Goal: Task Accomplishment & Management: Use online tool/utility

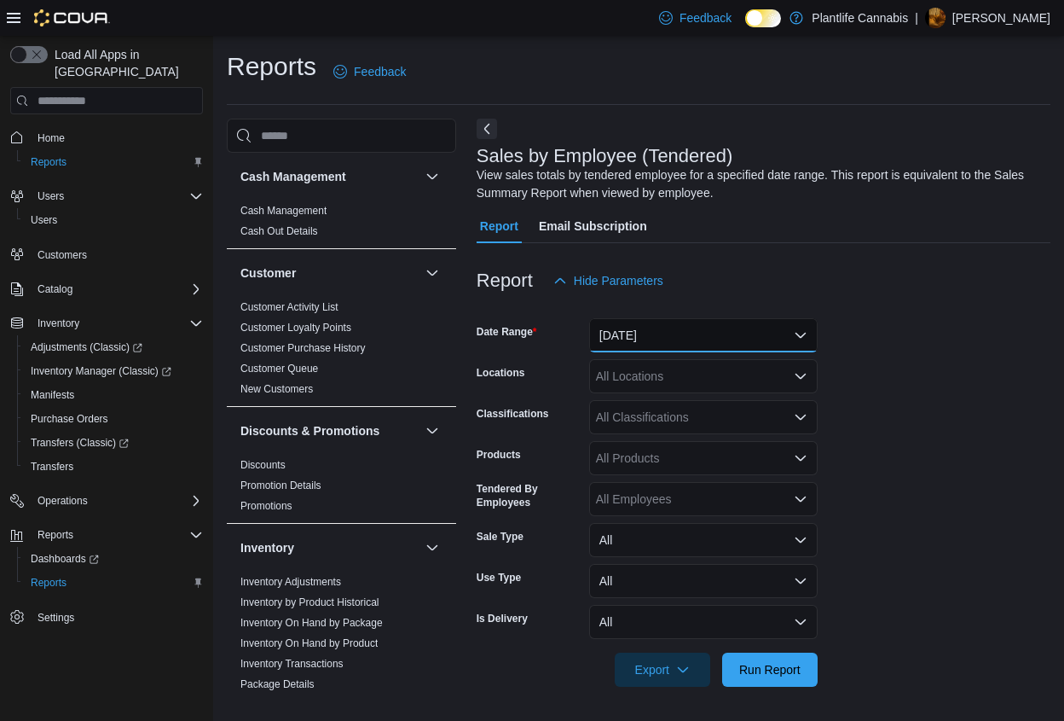
click at [651, 338] on button "[DATE]" at bounding box center [703, 335] width 229 height 34
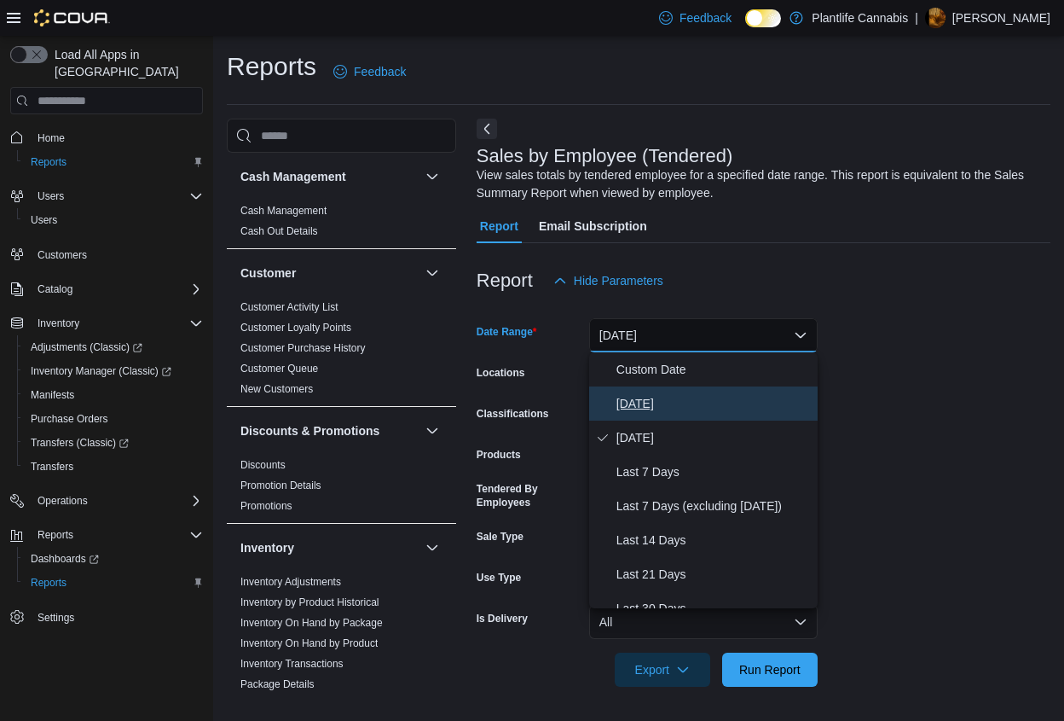
click at [649, 409] on span "[DATE]" at bounding box center [714, 403] width 194 height 20
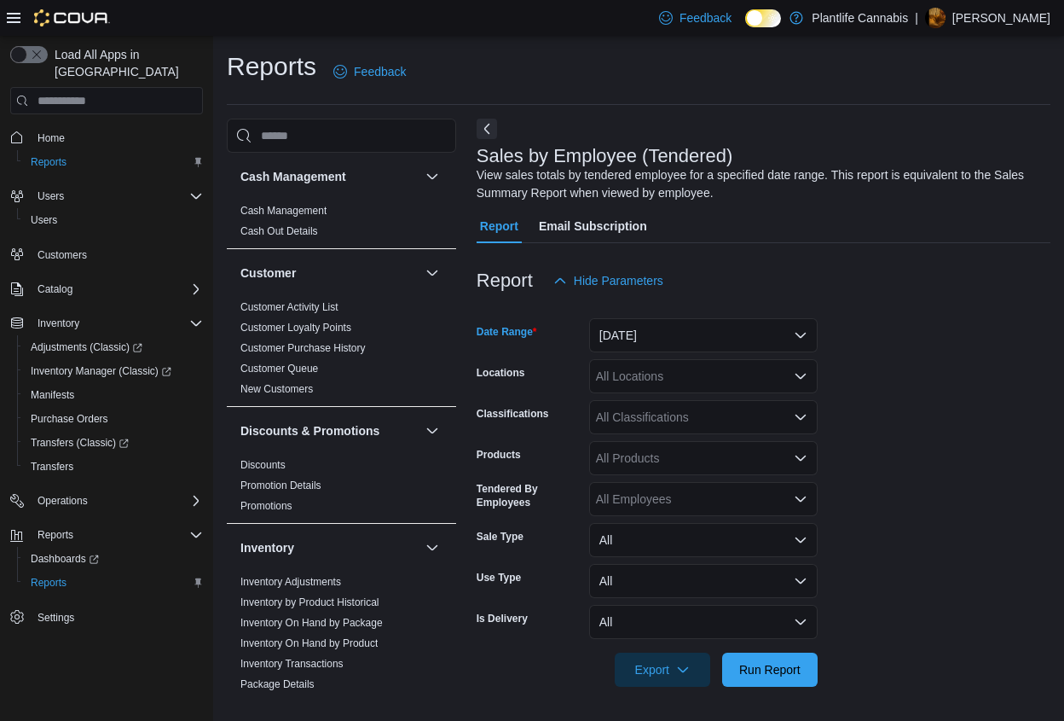
click at [657, 376] on div "All Locations" at bounding box center [703, 376] width 229 height 34
type input "*****"
click at [698, 400] on span "Edmonton - [GEOGRAPHIC_DATA]" at bounding box center [728, 405] width 189 height 17
click at [896, 341] on form "Date Range [DATE] Locations [GEOGRAPHIC_DATA] - [GEOGRAPHIC_DATA] Crossing Clas…" at bounding box center [764, 492] width 574 height 389
click at [701, 422] on div "All Classifications" at bounding box center [703, 417] width 229 height 34
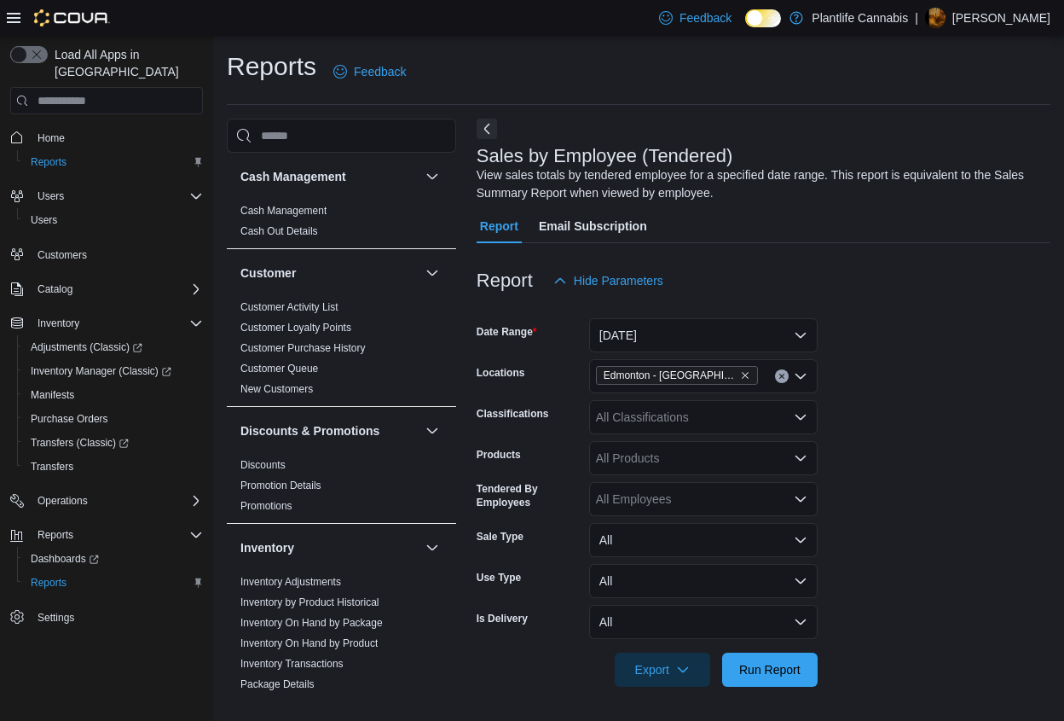
click at [890, 382] on form "Date Range [DATE] Locations [GEOGRAPHIC_DATA] - [GEOGRAPHIC_DATA] Crossing Clas…" at bounding box center [764, 492] width 574 height 389
click at [798, 661] on span "Run Report" at bounding box center [769, 668] width 75 height 34
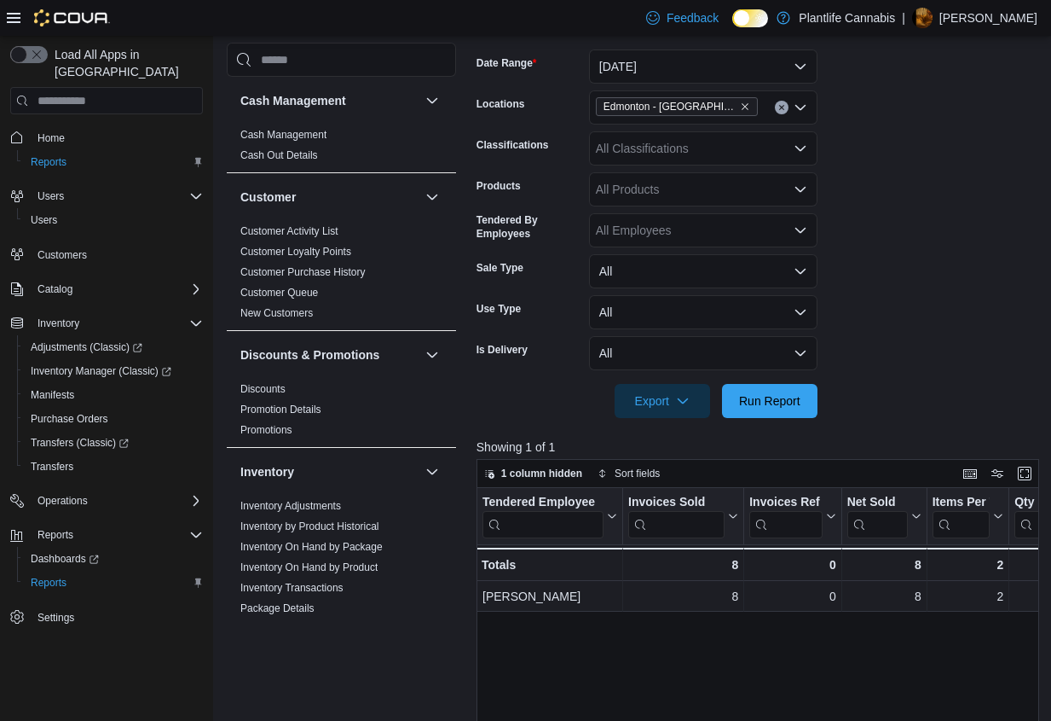
scroll to position [30, 0]
